Goal: Information Seeking & Learning: Learn about a topic

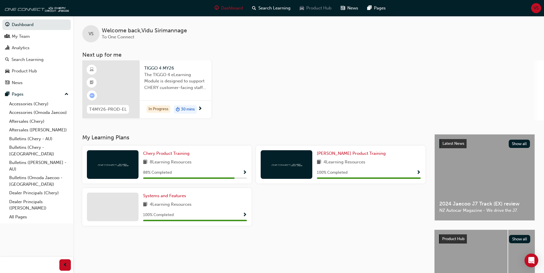
click at [306, 9] on span "Product Hub" at bounding box center [318, 8] width 25 height 7
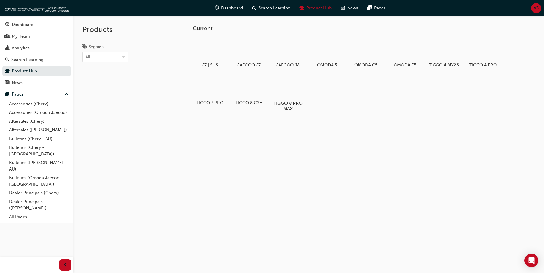
click at [295, 82] on div at bounding box center [288, 86] width 32 height 23
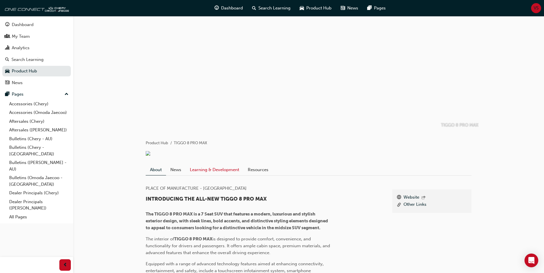
click at [219, 175] on link "Learning & Development" at bounding box center [214, 169] width 58 height 11
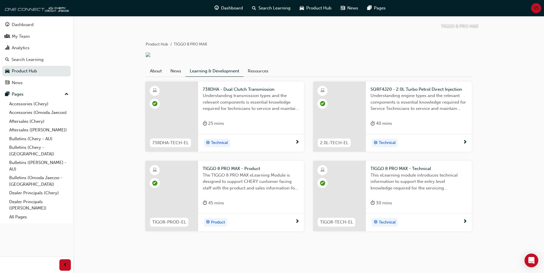
scroll to position [106, 0]
click at [244, 92] on span "738DHA - Dual Clutch Transmission" at bounding box center [251, 89] width 97 height 7
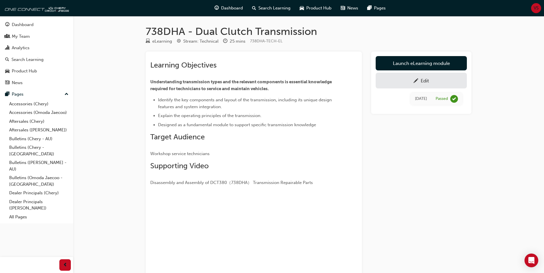
click at [411, 240] on div "Launch eLearning module Edit [DATE] Passed" at bounding box center [421, 203] width 100 height 303
